Goal: Task Accomplishment & Management: Use online tool/utility

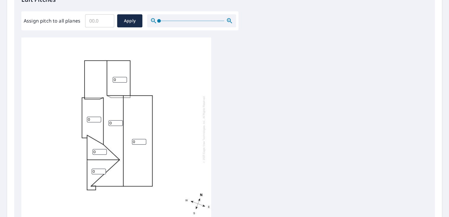
scroll to position [207, 0]
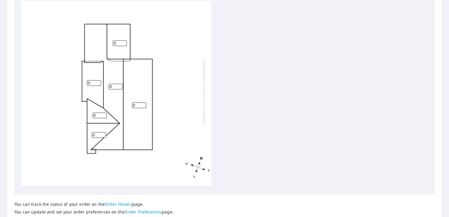
click at [91, 80] on input "0" at bounding box center [94, 83] width 14 height 6
type input "3"
click at [117, 41] on input "0" at bounding box center [120, 43] width 14 height 6
type input "2"
type input "6"
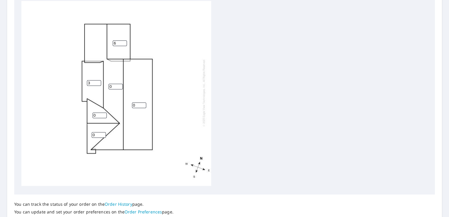
drag, startPoint x: 116, startPoint y: 82, endPoint x: 111, endPoint y: 78, distance: 6.3
click at [111, 78] on div "0 0 3 6 0 0" at bounding box center [116, 92] width 190 height 186
type input "6"
drag, startPoint x: 98, startPoint y: 109, endPoint x: 87, endPoint y: 109, distance: 11.9
click at [87, 109] on div "0 6 3 6 0 0" at bounding box center [116, 92] width 190 height 186
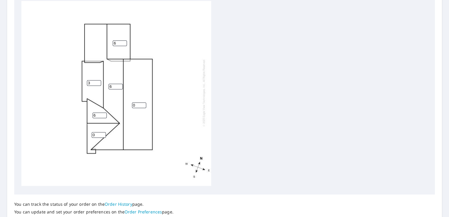
type input "6"
click at [98, 132] on input "1" at bounding box center [99, 135] width 14 height 6
drag, startPoint x: 96, startPoint y: 130, endPoint x: 93, endPoint y: 127, distance: 4.8
click at [88, 128] on div "0 6 3 6 1 6" at bounding box center [116, 92] width 190 height 186
type input "6"
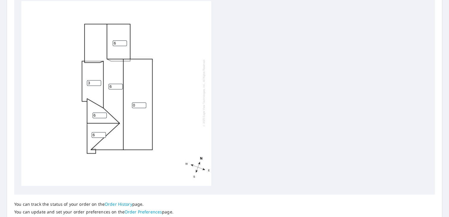
click at [138, 99] on div "0 6 3 6 6 6" at bounding box center [116, 92] width 190 height 186
drag, startPoint x: 140, startPoint y: 102, endPoint x: 119, endPoint y: 96, distance: 21.6
click at [119, 96] on div "0 6 3 6 6 6" at bounding box center [116, 92] width 190 height 186
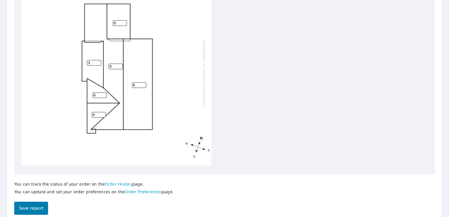
scroll to position [252, 0]
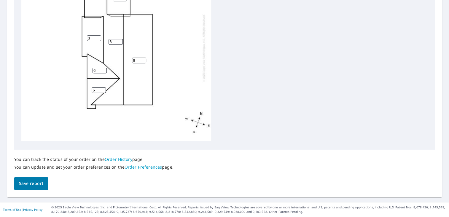
type input "6"
click at [39, 182] on span "Save report" at bounding box center [31, 183] width 24 height 7
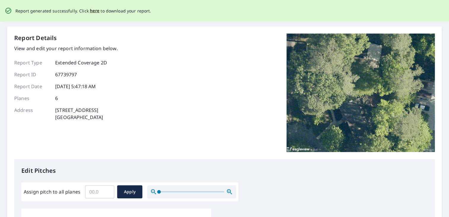
scroll to position [0, 0]
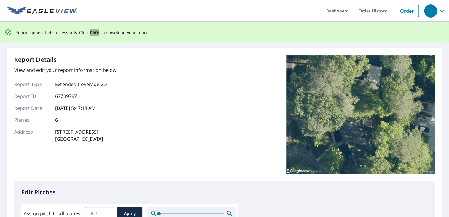
click at [92, 34] on span "here" at bounding box center [95, 32] width 10 height 7
